Goal: Task Accomplishment & Management: Manage account settings

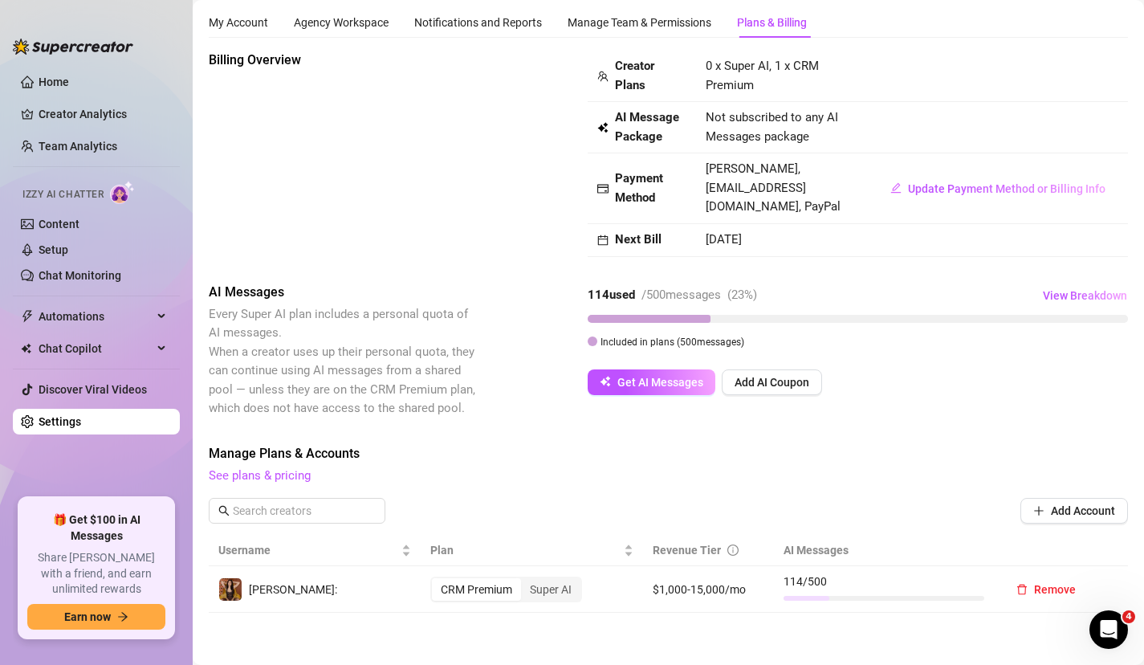
scroll to position [43, 0]
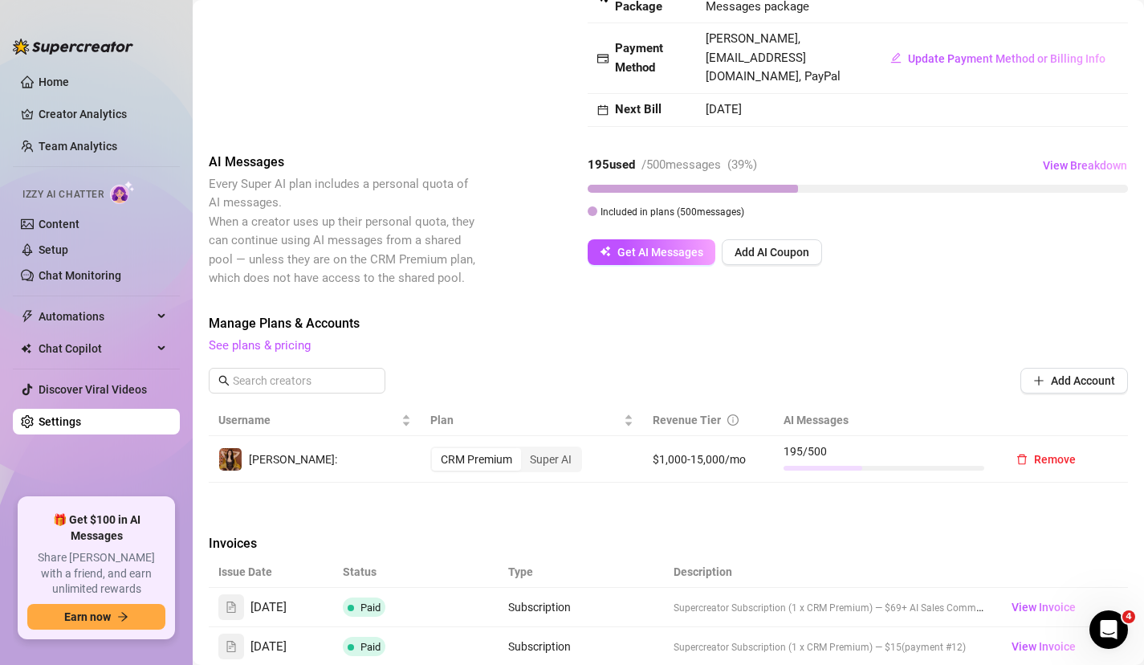
scroll to position [168, 0]
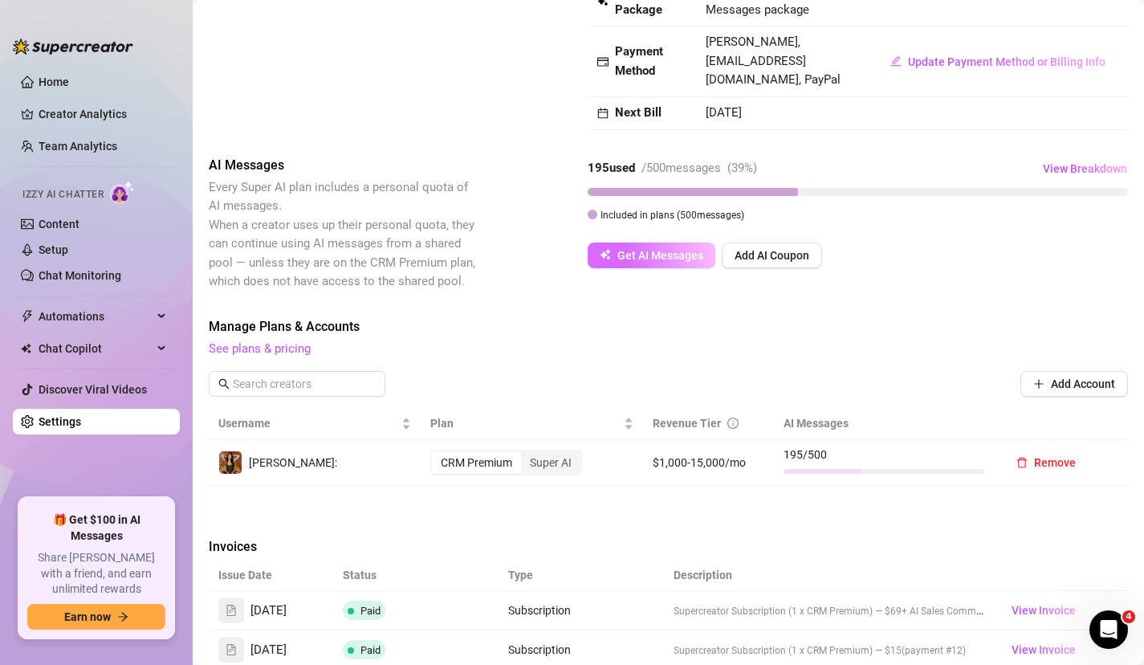
click at [631, 255] on span "Get AI Messages" at bounding box center [661, 255] width 86 height 13
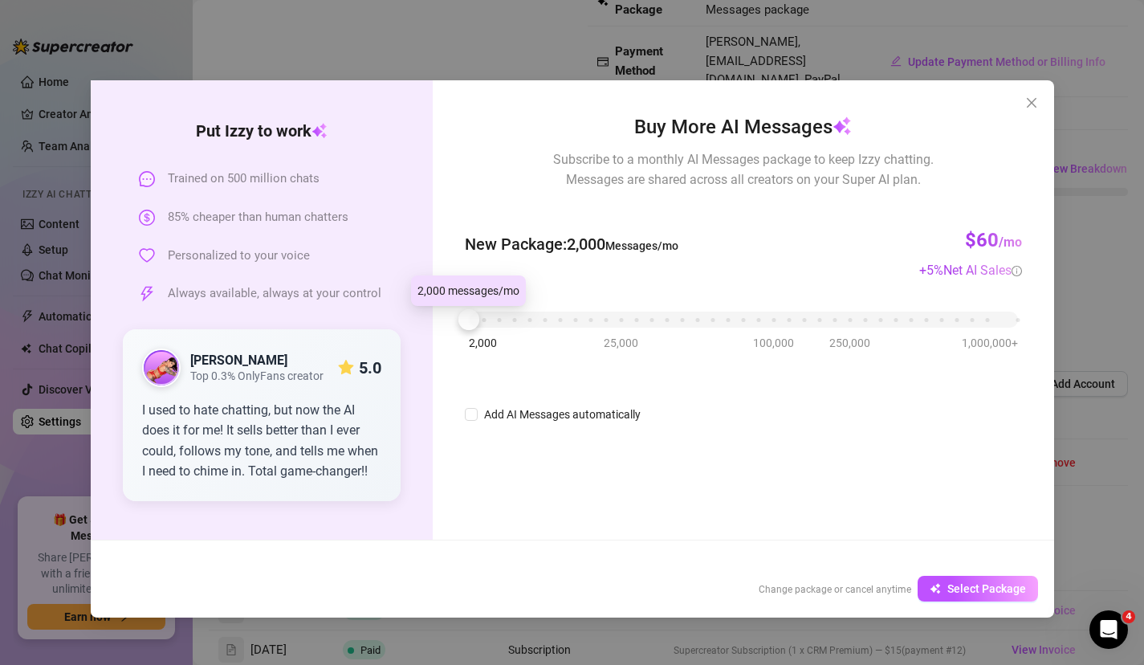
drag, startPoint x: 475, startPoint y: 319, endPoint x: 447, endPoint y: 314, distance: 27.7
click at [447, 315] on div "Buy More AI Messages Subscribe to a monthly AI Messages package to keep Izzy ch…" at bounding box center [743, 309] width 621 height 459
click at [1031, 102] on icon "close" at bounding box center [1031, 103] width 10 height 10
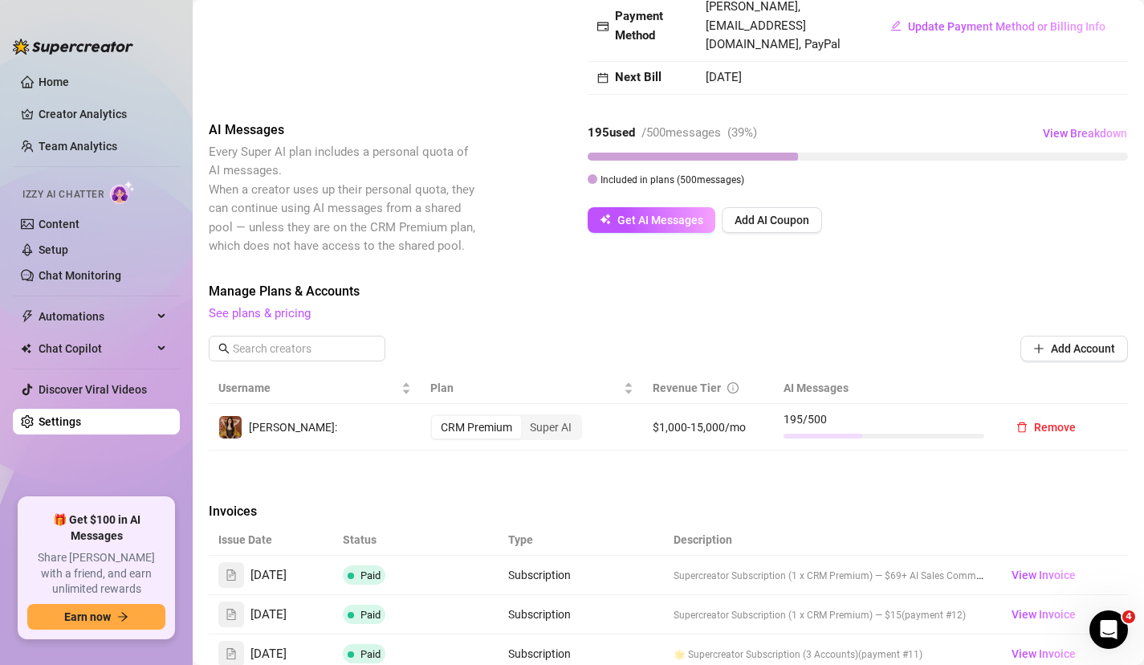
scroll to position [202, 0]
click at [1050, 133] on span "View Breakdown" at bounding box center [1085, 134] width 84 height 13
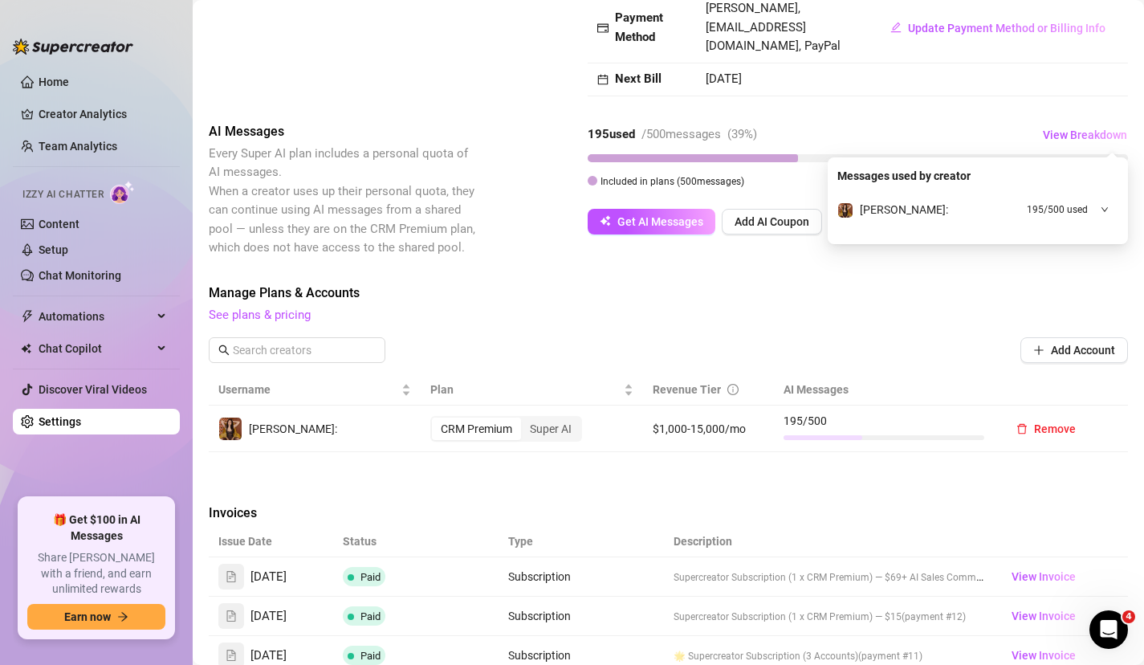
click at [1074, 206] on span "195 / 500 used" at bounding box center [1057, 209] width 61 height 15
click at [671, 275] on div "Billing Overview Creator Plans 0 x Super AI, 1 x CRM Premium AI Message Package…" at bounding box center [668, 416] width 919 height 1052
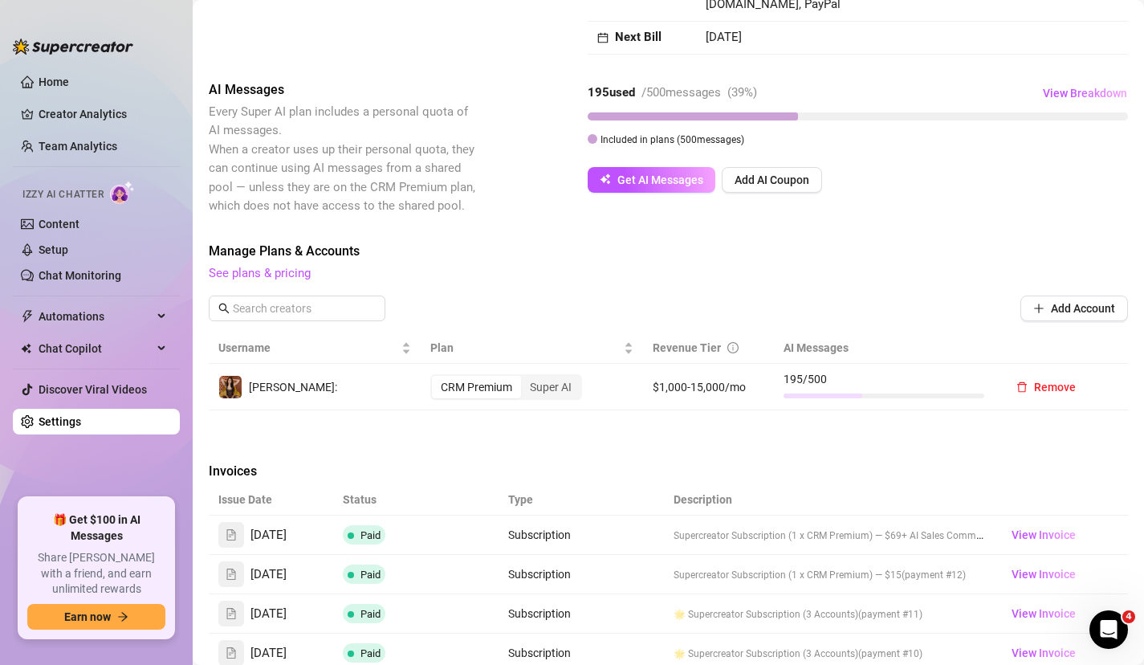
scroll to position [251, 0]
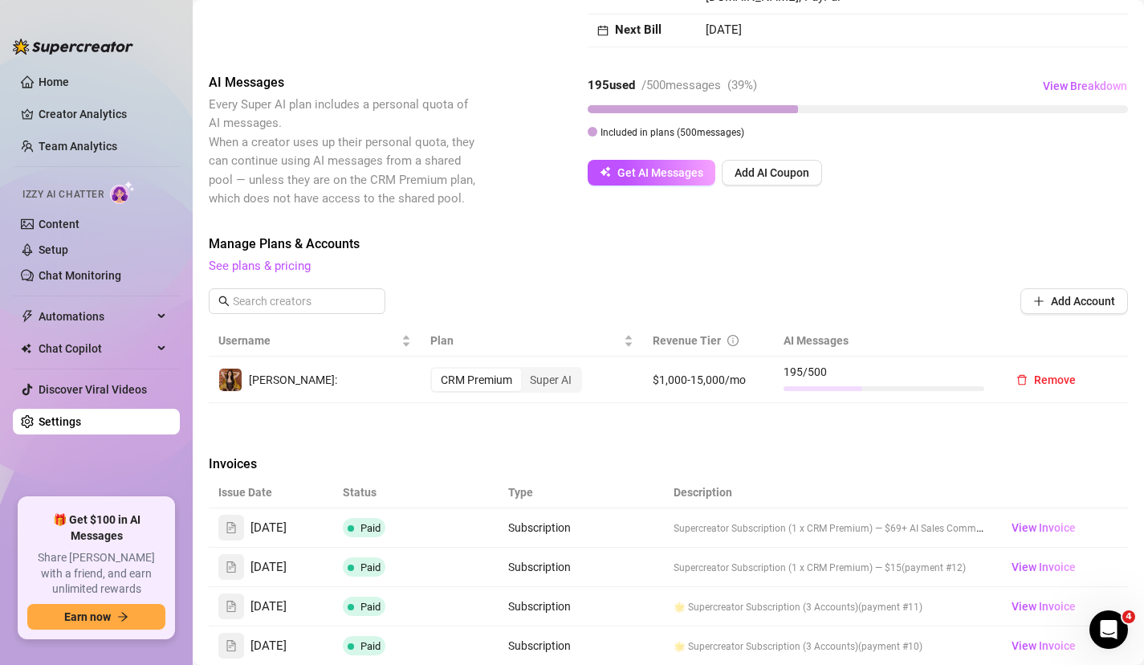
click at [266, 274] on span "See plans & pricing" at bounding box center [668, 266] width 919 height 19
click at [264, 265] on link "See plans & pricing" at bounding box center [260, 266] width 102 height 14
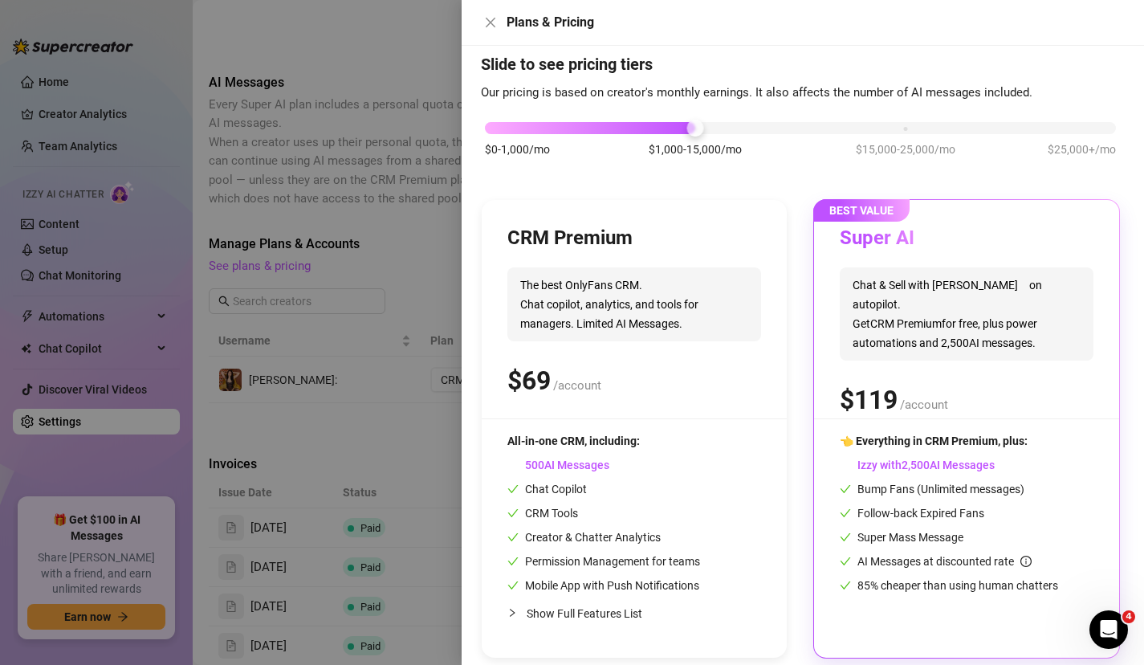
scroll to position [47, 0]
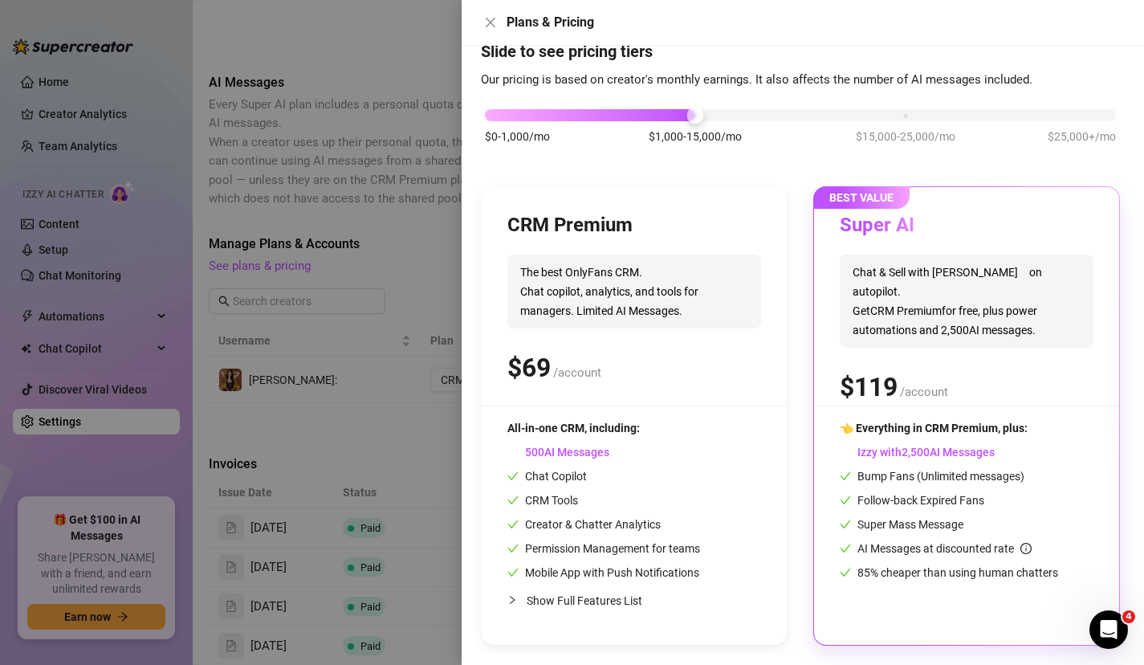
click at [369, 230] on div at bounding box center [572, 332] width 1144 height 665
